Goal: Go to known website: Access a specific website the user already knows

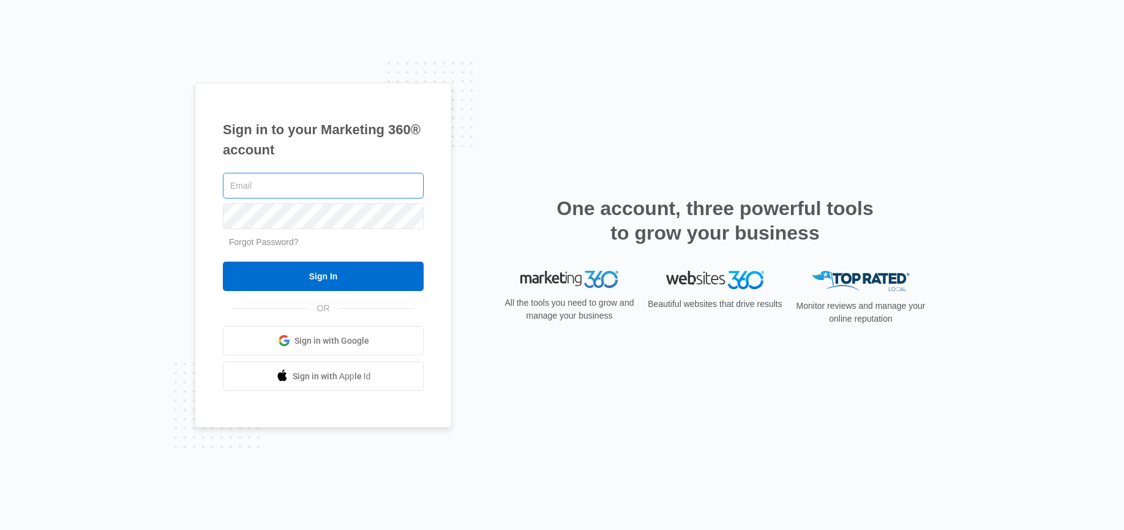
click at [306, 182] on input "text" at bounding box center [323, 186] width 201 height 26
type input "Jmunn@acehydroseeding.com"
click at [223, 262] on input "Sign In" at bounding box center [323, 276] width 201 height 29
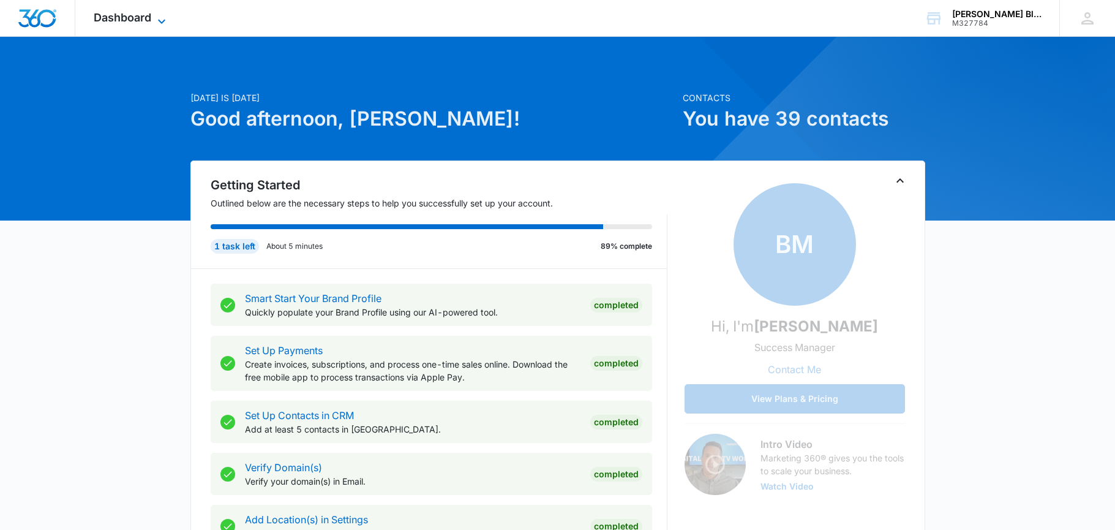
click at [133, 15] on span "Dashboard" at bounding box center [123, 17] width 58 height 13
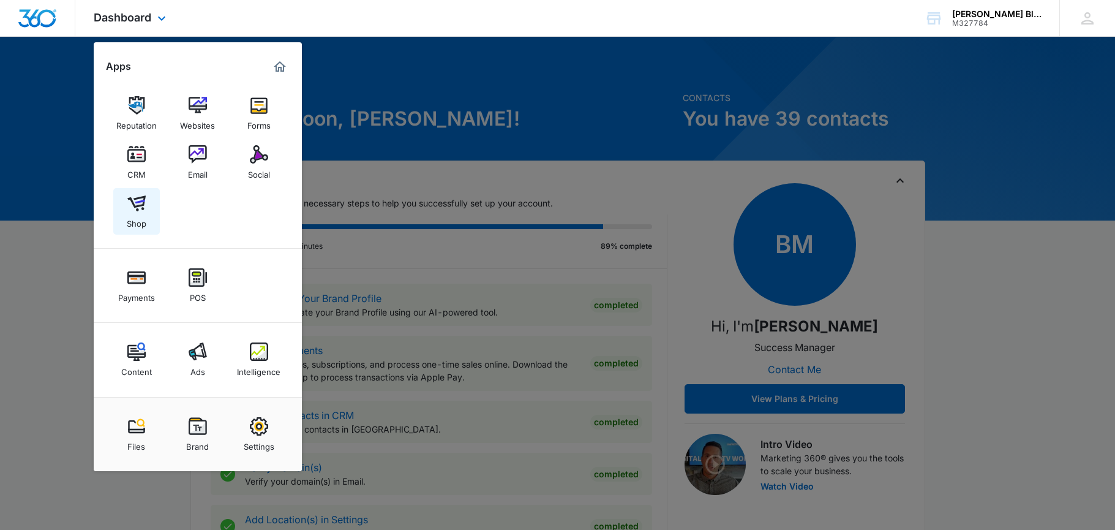
click at [136, 219] on div "Shop" at bounding box center [137, 221] width 20 height 16
